Goal: Navigation & Orientation: Find specific page/section

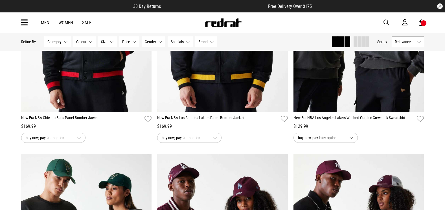
click at [217, 23] on img at bounding box center [222, 22] width 37 height 8
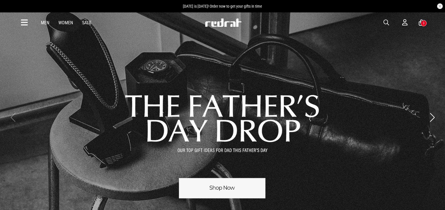
click at [20, 18] on div "Men Women Sale Sign in New Back Footwear Back Mens Back Womens Back Youth & Kid…" at bounding box center [223, 22] width 412 height 20
click at [20, 19] on div "Men Women Sale Sign in New Back Footwear Back Mens Back Womens Back Youth & Kid…" at bounding box center [223, 22] width 412 height 20
click at [21, 20] on icon at bounding box center [24, 22] width 7 height 9
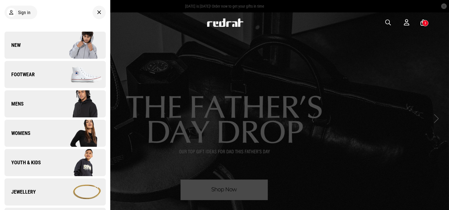
click at [25, 44] on link "New" at bounding box center [55, 45] width 101 height 27
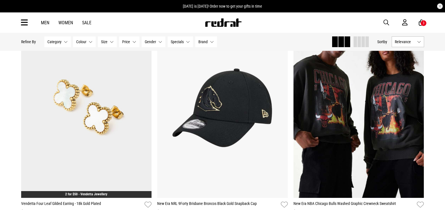
drag, startPoint x: 27, startPoint y: 24, endPoint x: 28, endPoint y: 30, distance: 6.2
click at [27, 24] on icon at bounding box center [24, 22] width 7 height 9
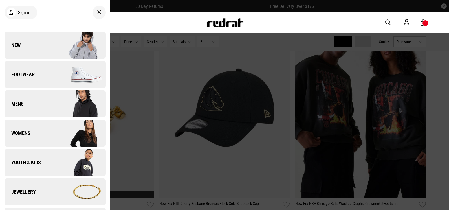
click at [50, 55] on link "New" at bounding box center [55, 45] width 101 height 27
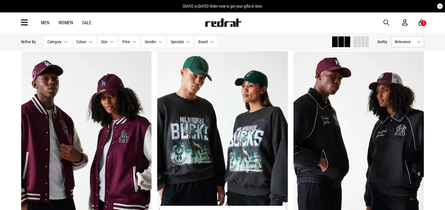
scroll to position [507, 0]
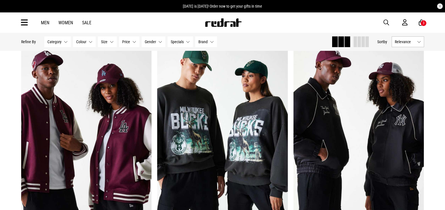
click at [225, 24] on img at bounding box center [222, 22] width 37 height 8
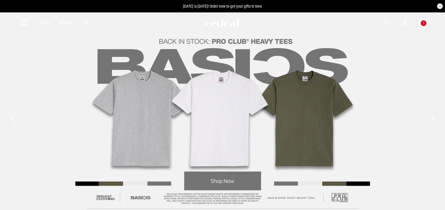
click at [22, 24] on icon at bounding box center [24, 22] width 7 height 9
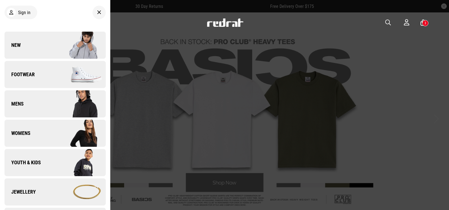
click at [57, 46] on img at bounding box center [80, 45] width 50 height 28
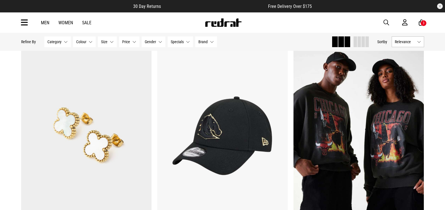
click at [25, 21] on icon at bounding box center [24, 22] width 7 height 9
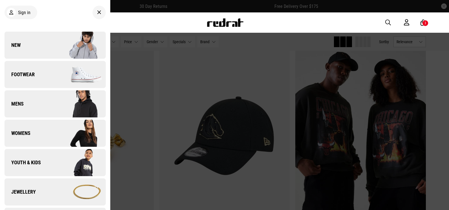
click at [39, 50] on link "New" at bounding box center [55, 45] width 101 height 27
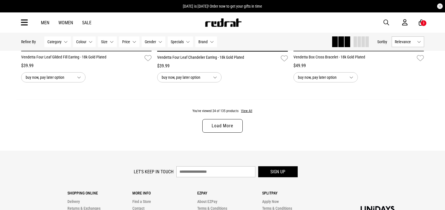
scroll to position [1804, 0]
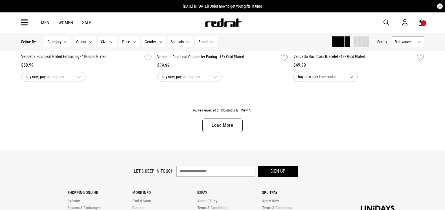
click at [231, 125] on link "Load More" at bounding box center [222, 125] width 40 height 14
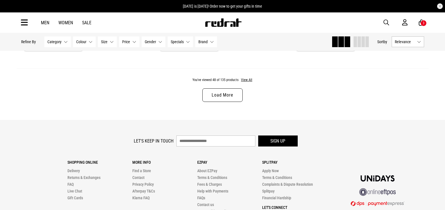
scroll to position [3637, 0]
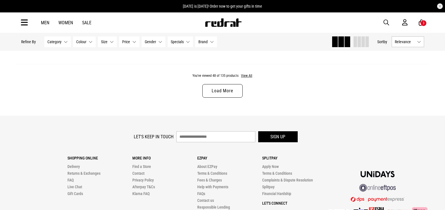
click at [220, 95] on link "Load More" at bounding box center [222, 91] width 40 height 14
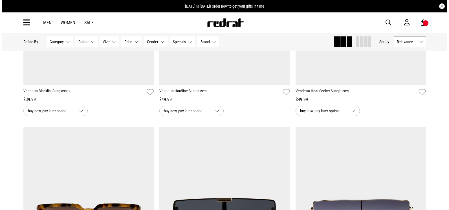
scroll to position [4088, 0]
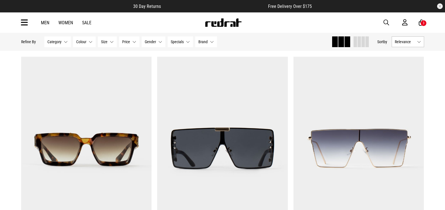
click at [25, 22] on icon at bounding box center [24, 22] width 7 height 9
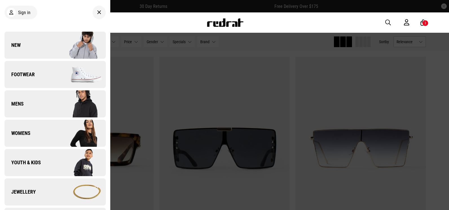
click at [69, 50] on img at bounding box center [80, 45] width 50 height 28
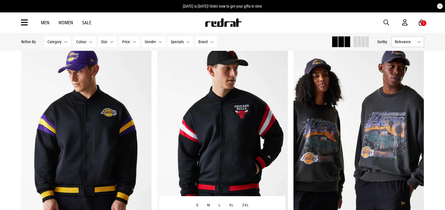
scroll to position [282, 0]
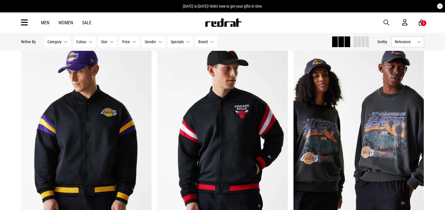
click at [231, 23] on img at bounding box center [222, 22] width 37 height 8
